Goal: Information Seeking & Learning: Learn about a topic

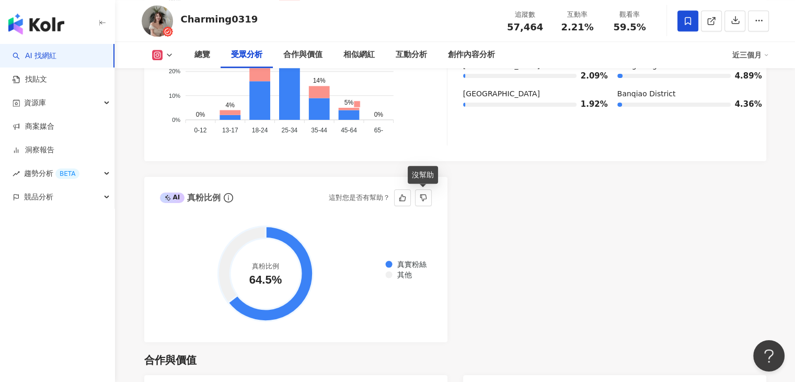
scroll to position [1206, 0]
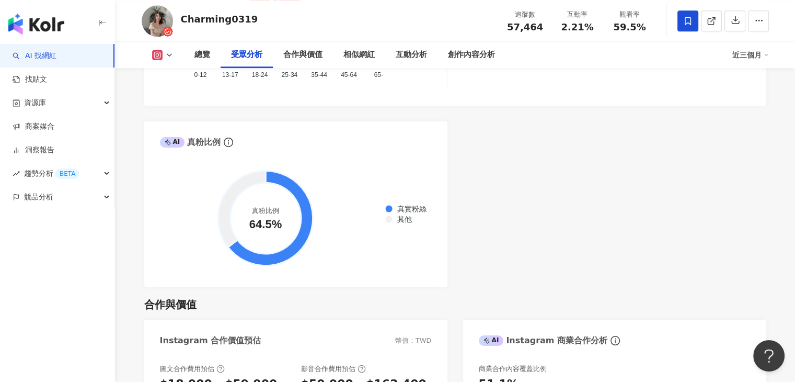
click at [165, 54] on button at bounding box center [163, 55] width 42 height 10
click at [159, 94] on button "Facebook" at bounding box center [178, 98] width 63 height 15
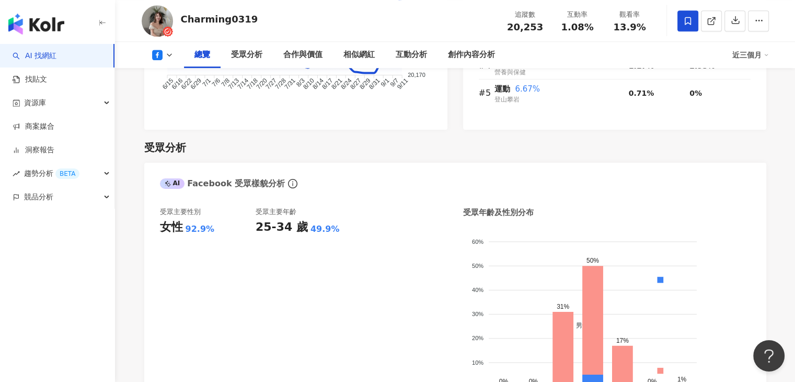
scroll to position [527, 0]
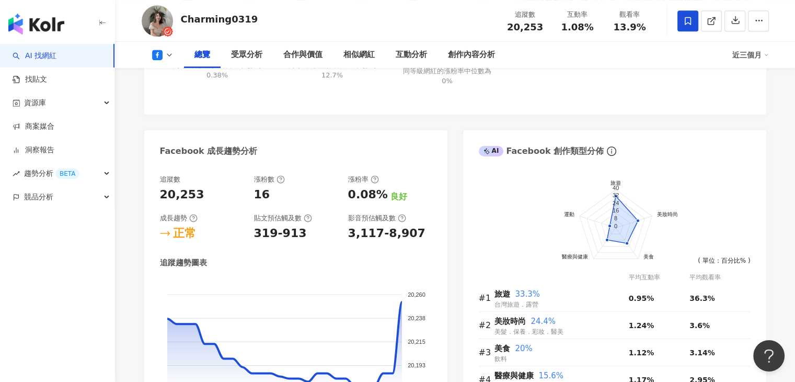
click at [171, 56] on icon at bounding box center [169, 55] width 8 height 8
click at [177, 74] on button "Instagram" at bounding box center [178, 74] width 63 height 15
click at [178, 78] on div "同等級網紅的互動率中位數為 0.38%" at bounding box center [216, 70] width 91 height 19
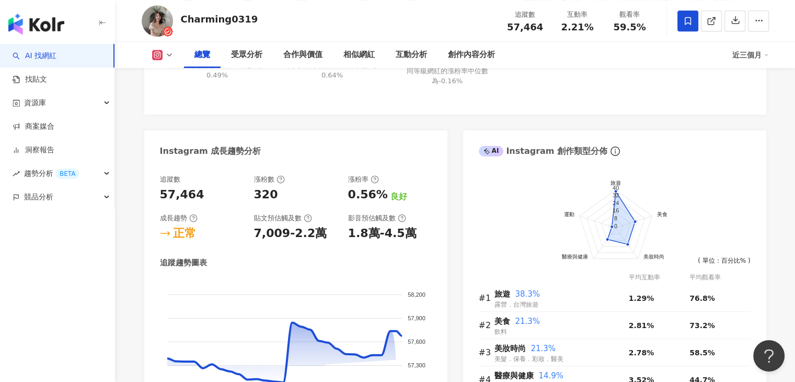
click at [174, 97] on div "互動率 2.21% 優秀 同等級網紅的互動率中位數為 0.49% 觀看率 59.5% 優秀 同等級網紅的觀看率中位數為 0.64% 漲粉率 0.56% 良好 …" at bounding box center [455, 37] width 591 height 122
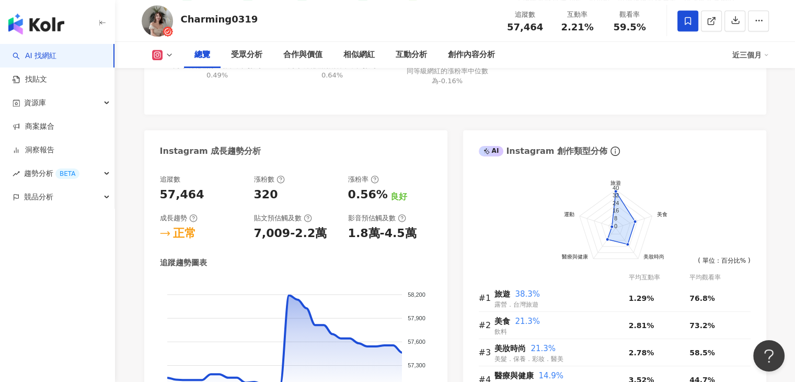
click at [167, 56] on icon at bounding box center [169, 55] width 8 height 8
click at [163, 59] on button at bounding box center [163, 55] width 42 height 10
click at [170, 54] on icon at bounding box center [169, 55] width 8 height 8
click at [179, 76] on button "Instagram" at bounding box center [178, 74] width 63 height 15
